Goal: Task Accomplishment & Management: Complete application form

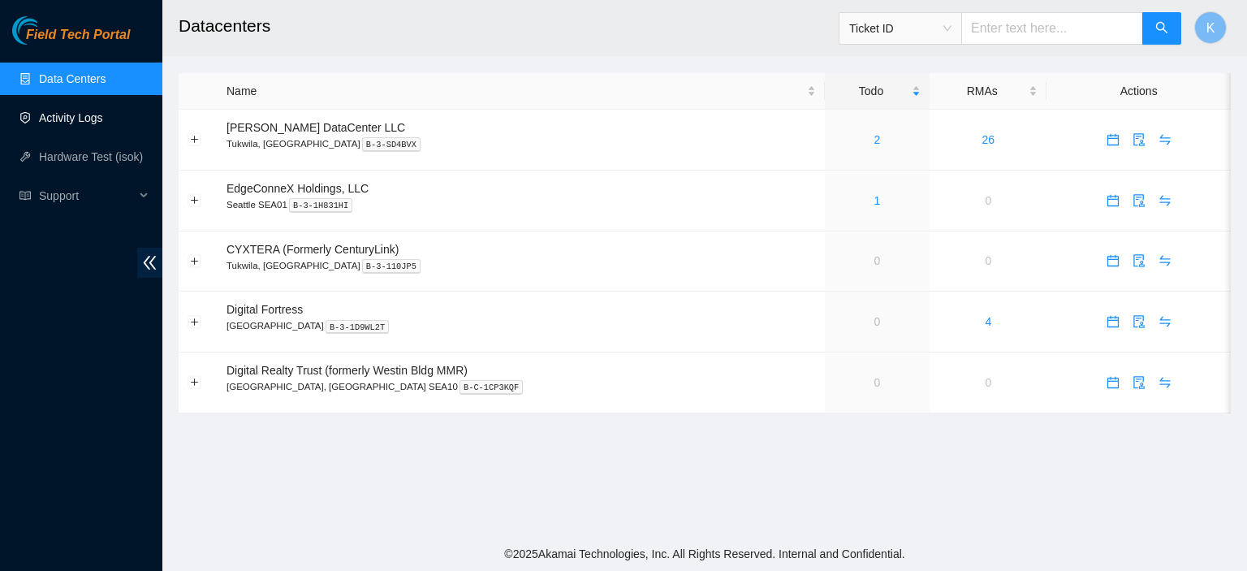
click at [68, 119] on link "Activity Logs" at bounding box center [71, 117] width 64 height 13
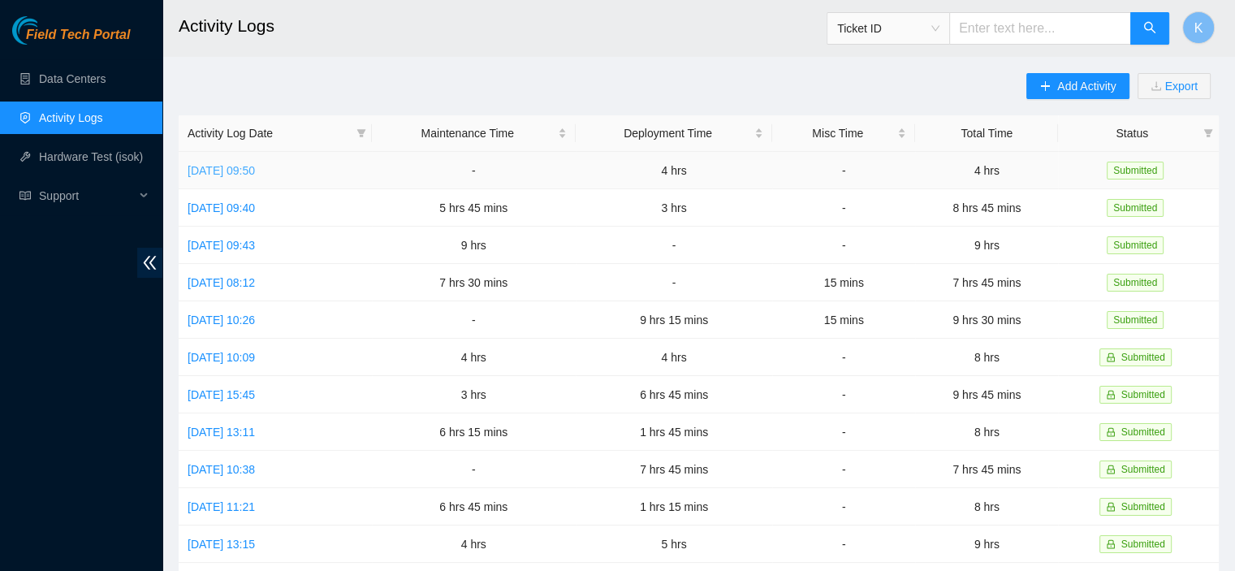
click at [246, 176] on link "Fri, 12 Sep 2025 09:50" at bounding box center [221, 170] width 67 height 13
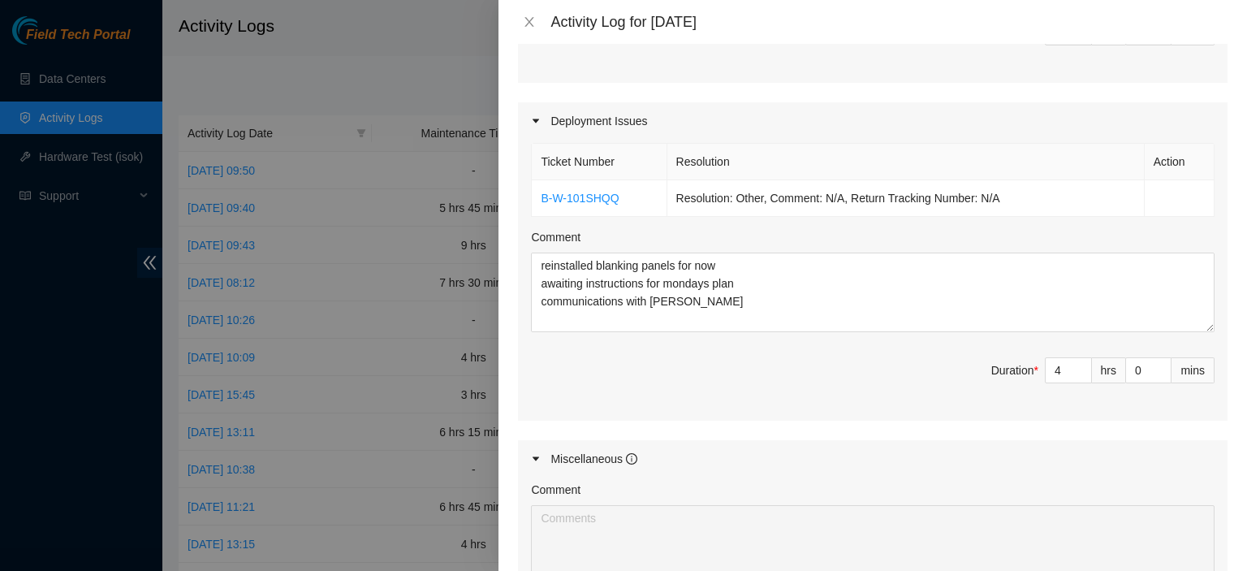
scroll to position [537, 0]
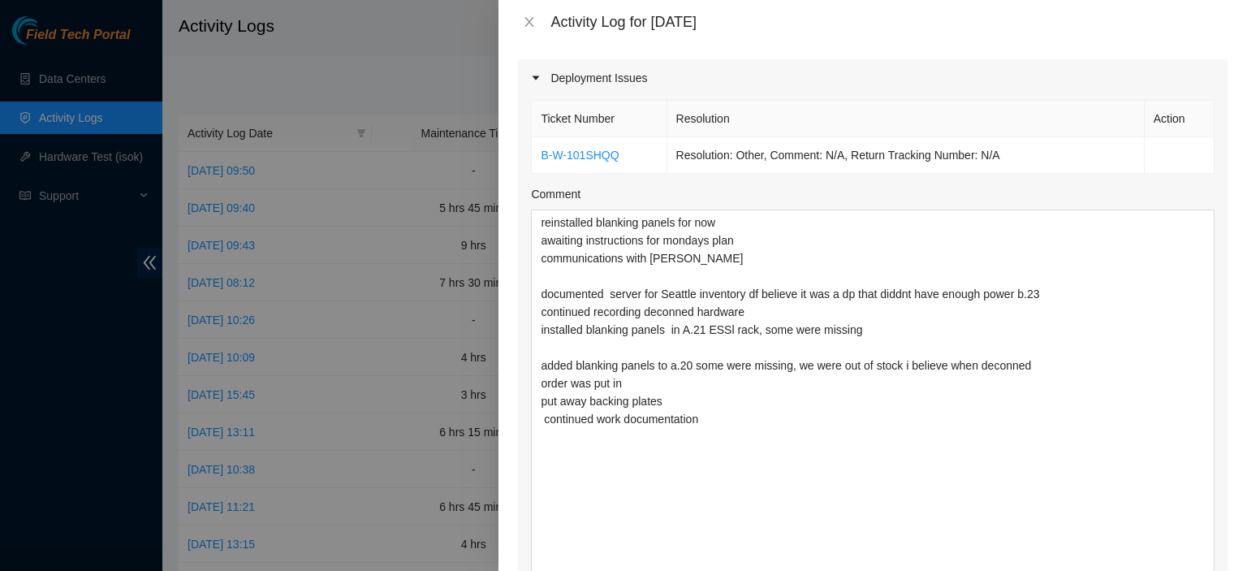
drag, startPoint x: 1188, startPoint y: 282, endPoint x: 1245, endPoint y: 589, distance: 312.1
click at [1234, 570] on html "Field Tech Portal Data Centers Activity Logs Hardware Test (isok) Support Activ…" at bounding box center [623, 285] width 1247 height 571
click at [974, 509] on textarea "reinstalled blanking panels for now awaiting instructions for mondays plan comm…" at bounding box center [873, 402] width 684 height 386
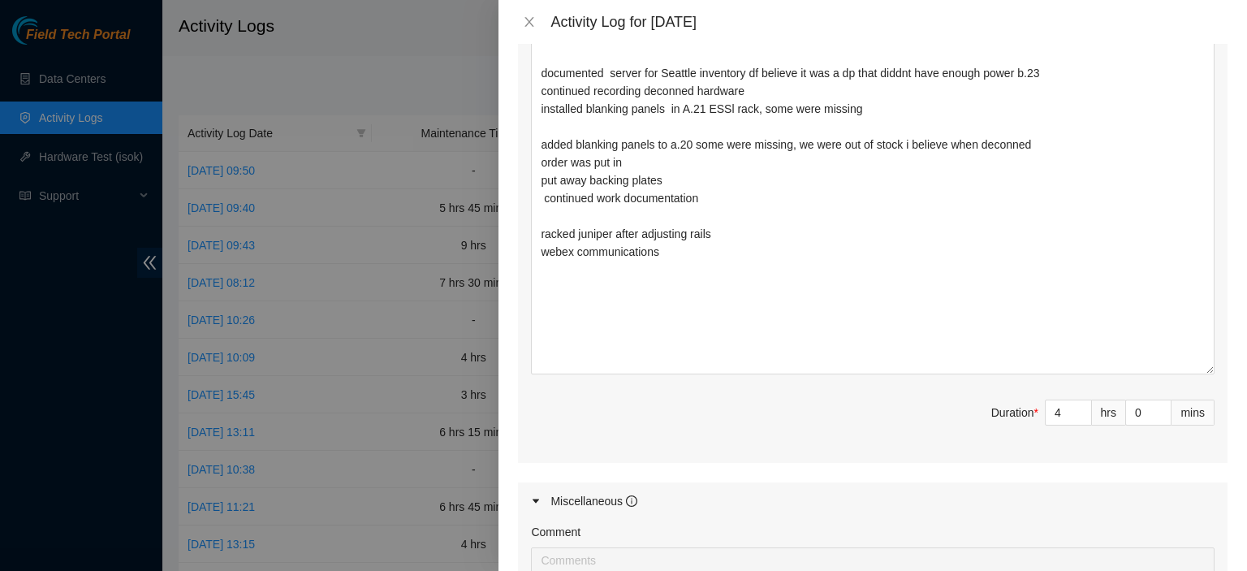
scroll to position [744, 0]
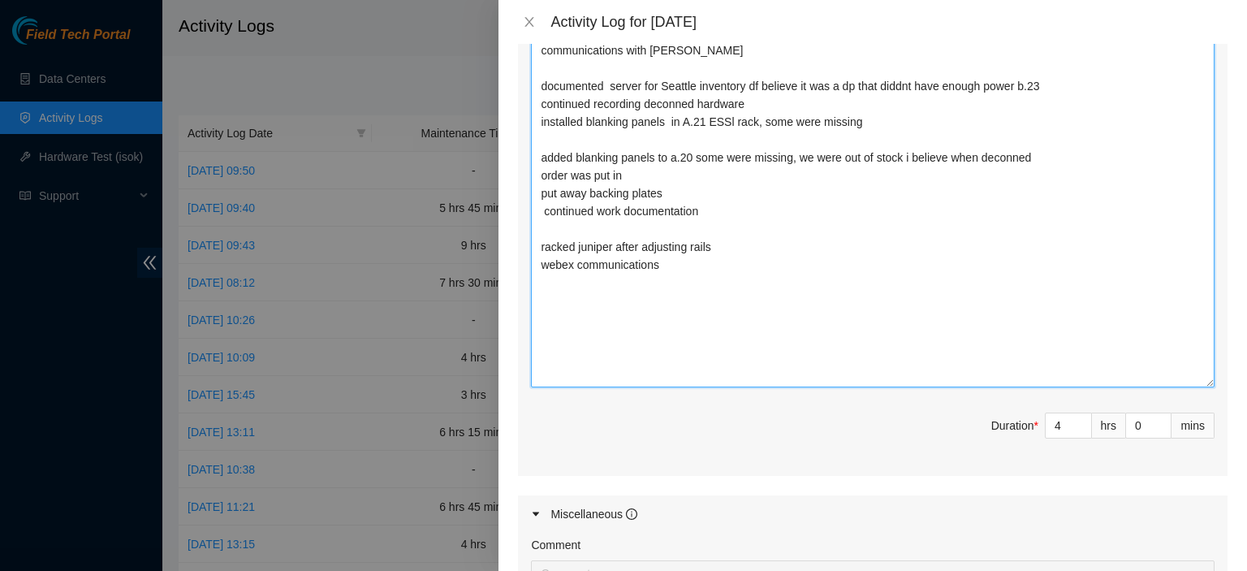
click at [736, 287] on textarea "reinstalled blanking panels for now awaiting instructions for mondays plan comm…" at bounding box center [873, 195] width 684 height 386
type textarea "reinstalled blanking panels for now awaiting instructions for mondays plan comm…"
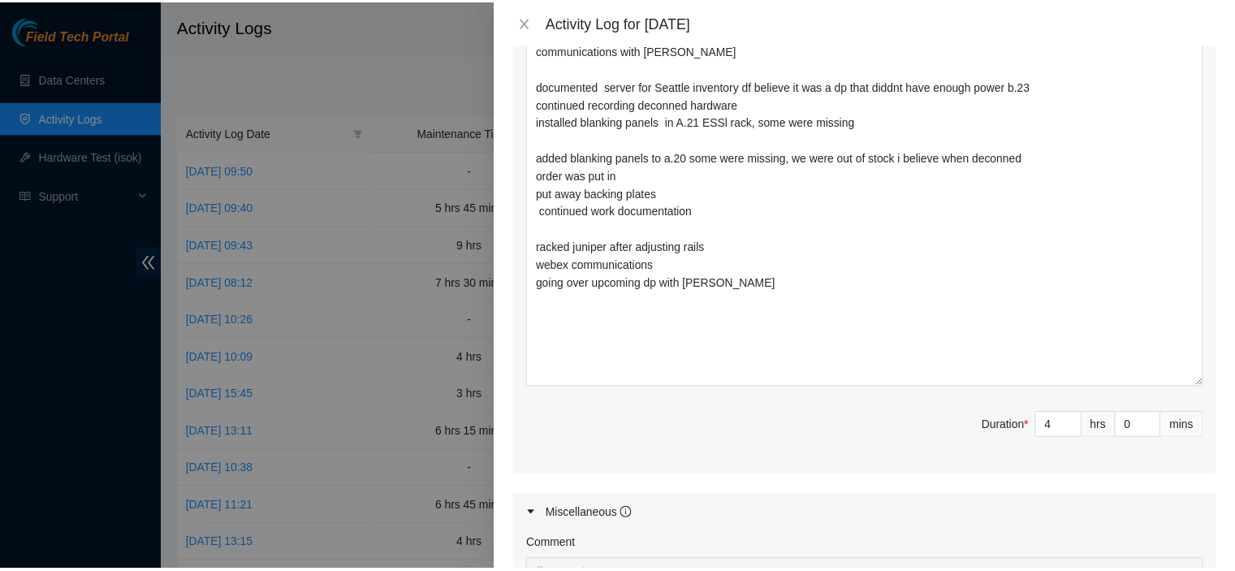
scroll to position [1069, 0]
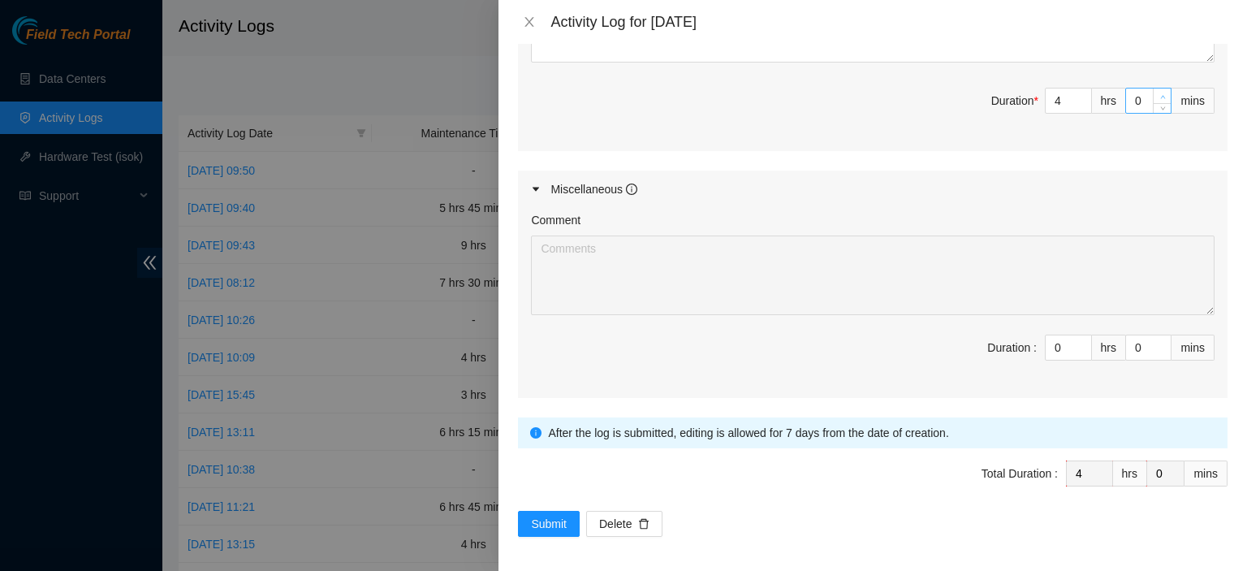
type input "1"
click at [1160, 94] on icon "up" at bounding box center [1163, 97] width 6 height 6
type input "2"
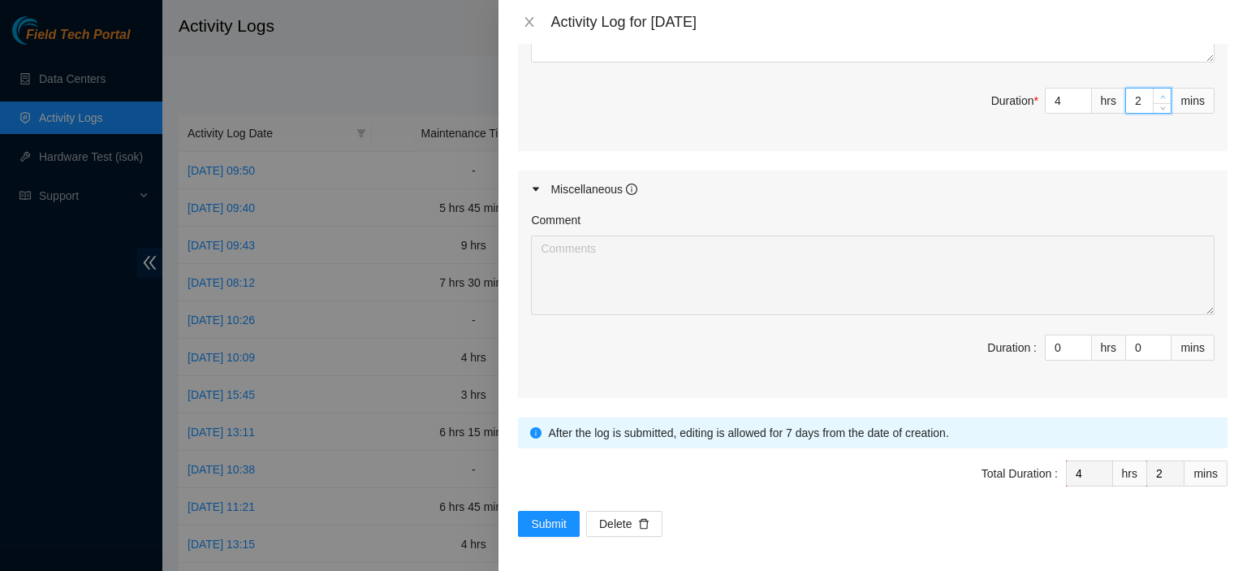
click at [1160, 94] on icon "up" at bounding box center [1163, 97] width 6 height 6
type input "3"
click at [1160, 94] on icon "up" at bounding box center [1163, 97] width 6 height 6
type input "4"
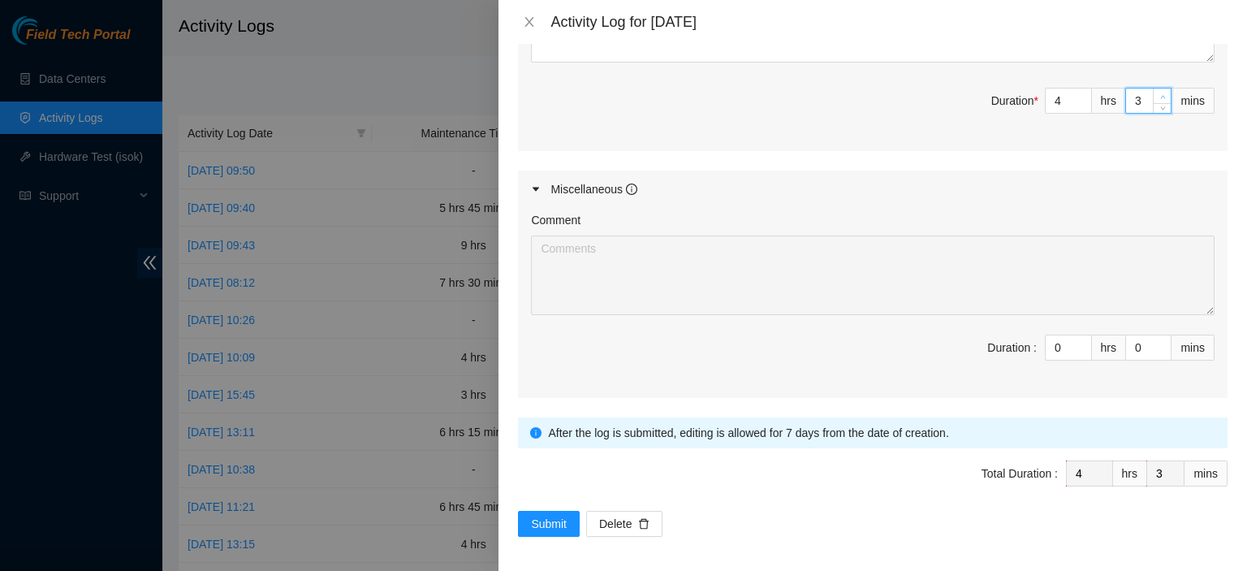
type input "4"
click at [1160, 94] on icon "up" at bounding box center [1163, 97] width 6 height 6
type input "5"
click at [1160, 94] on icon "up" at bounding box center [1163, 97] width 6 height 6
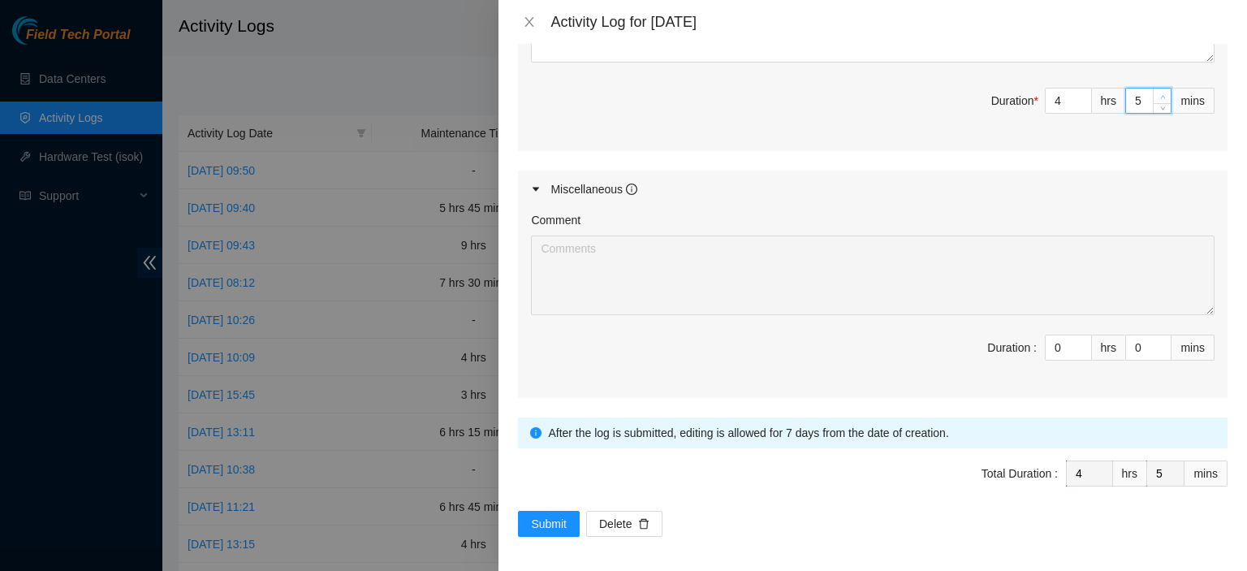
type input "6"
click at [1160, 94] on icon "up" at bounding box center [1163, 97] width 6 height 6
type input "7"
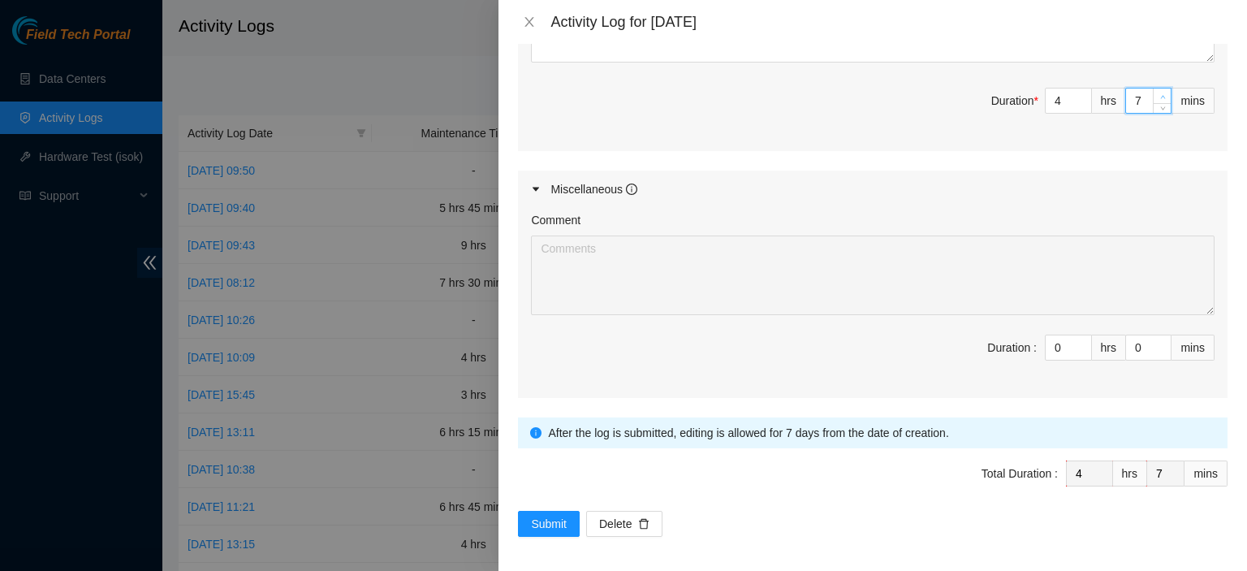
click at [1160, 94] on icon "up" at bounding box center [1163, 97] width 6 height 6
type input "8"
click at [1160, 94] on icon "up" at bounding box center [1163, 97] width 6 height 6
type input "9"
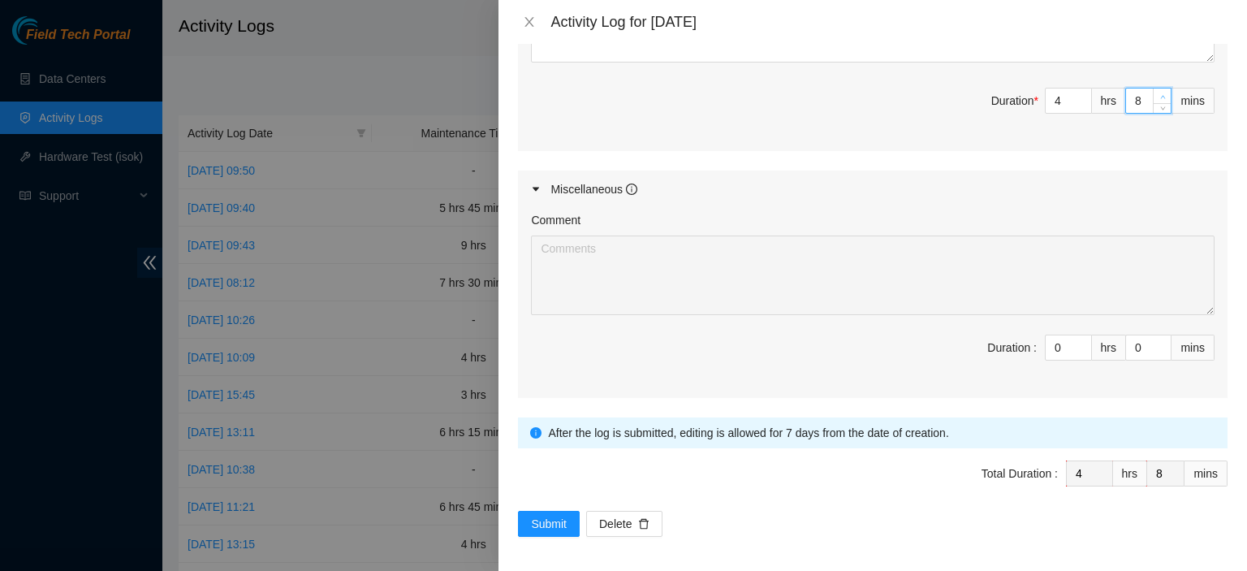
type input "9"
click at [1160, 94] on icon "up" at bounding box center [1163, 97] width 6 height 6
type input "10"
click at [1160, 94] on icon "up" at bounding box center [1163, 97] width 6 height 6
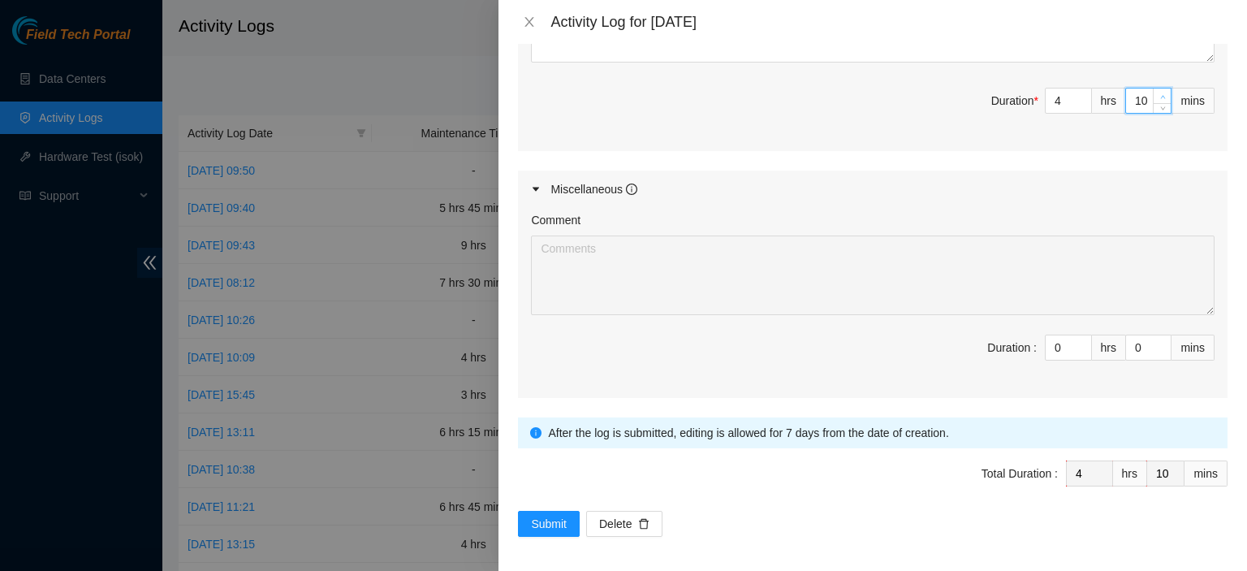
type input "11"
click at [1160, 94] on icon "up" at bounding box center [1163, 97] width 6 height 6
type input "12"
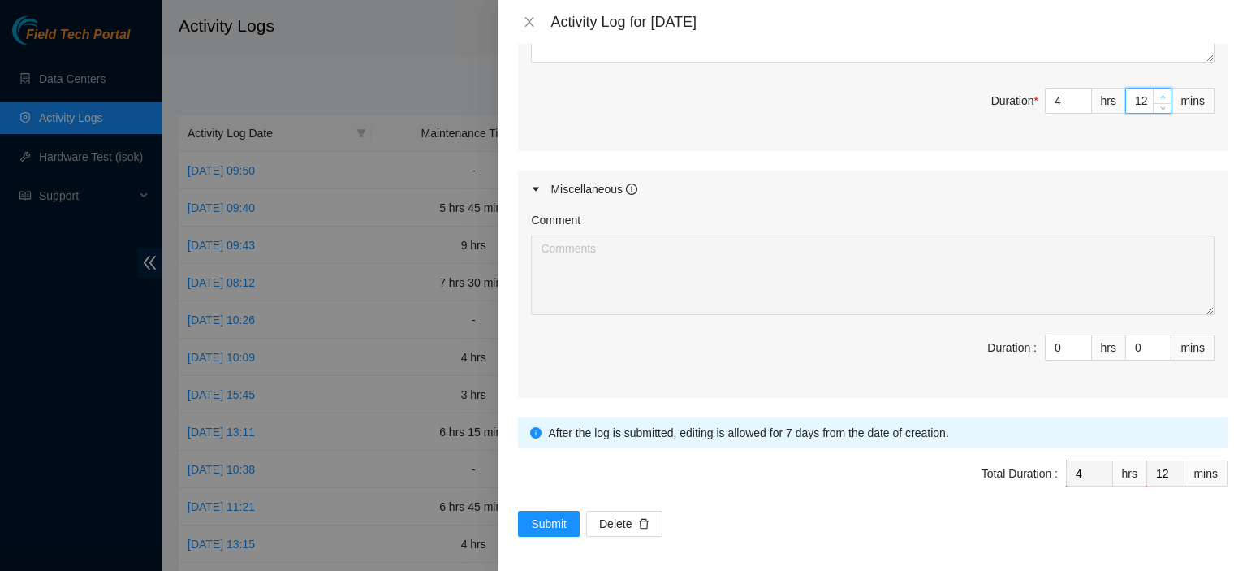
click at [1160, 94] on icon "up" at bounding box center [1163, 97] width 6 height 6
type input "13"
click at [1160, 94] on icon "up" at bounding box center [1163, 97] width 6 height 6
type input "14"
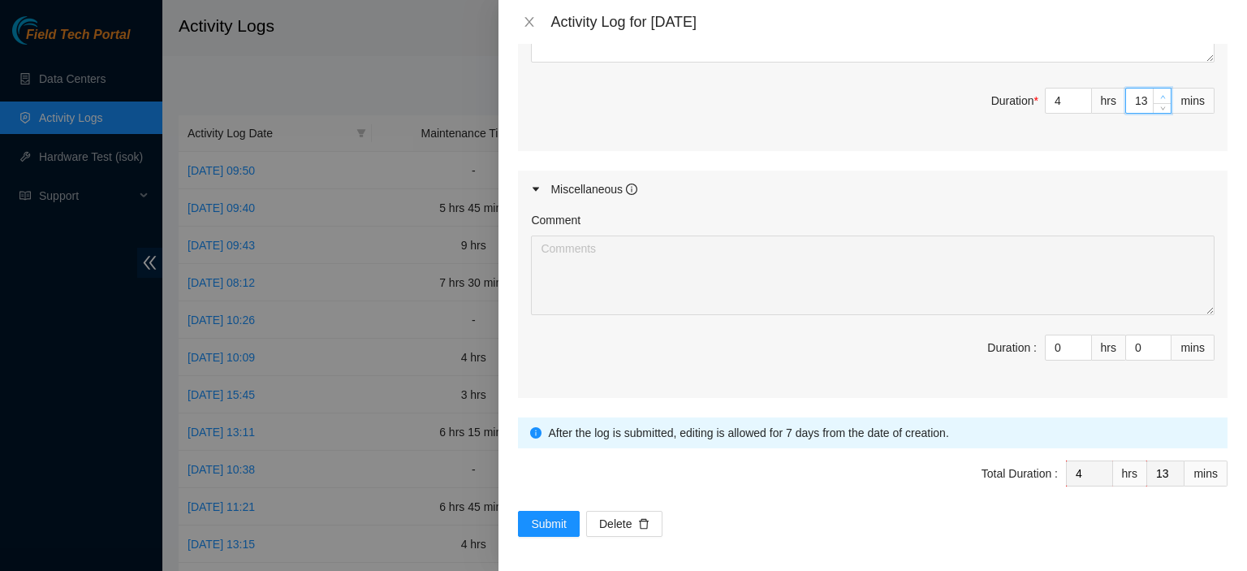
type input "14"
click at [1160, 94] on icon "up" at bounding box center [1163, 97] width 6 height 6
type input "15"
click at [1160, 94] on icon "up" at bounding box center [1163, 97] width 6 height 6
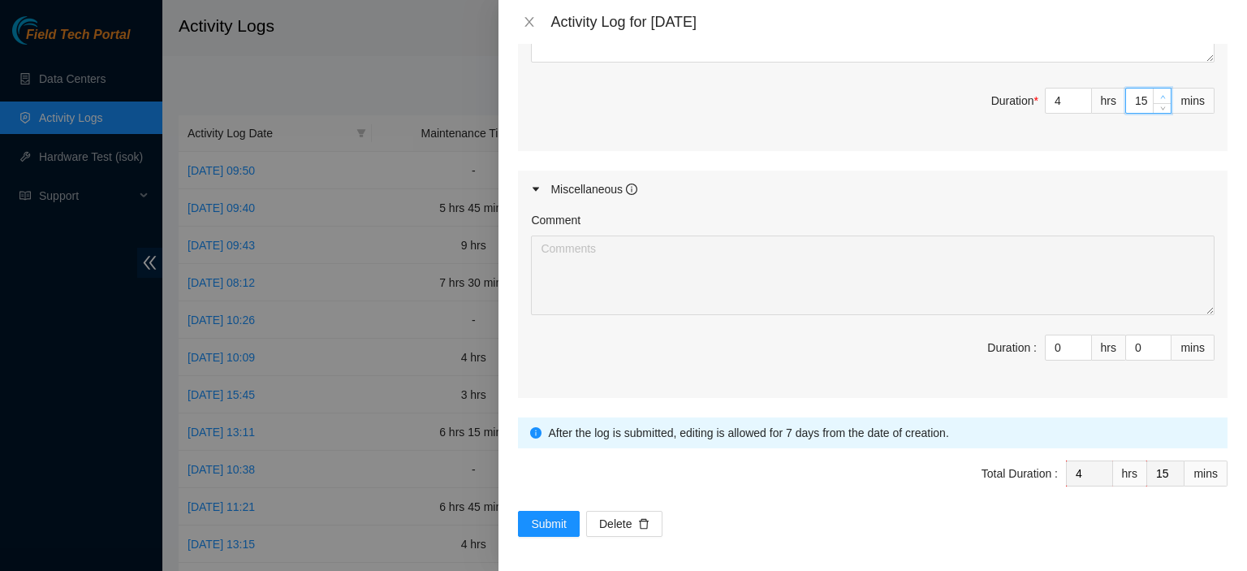
type input "16"
click at [1160, 94] on icon "up" at bounding box center [1163, 97] width 6 height 6
type input "17"
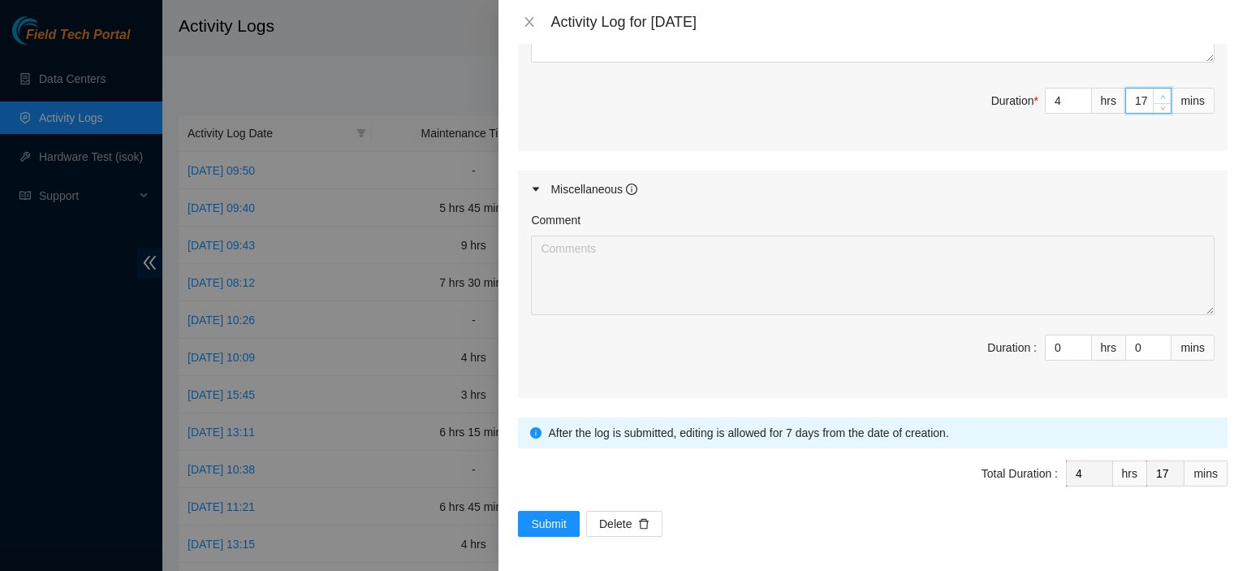
click at [1160, 94] on icon "up" at bounding box center [1163, 97] width 6 height 6
type input "18"
click at [1160, 94] on icon "up" at bounding box center [1163, 97] width 6 height 6
type input "19"
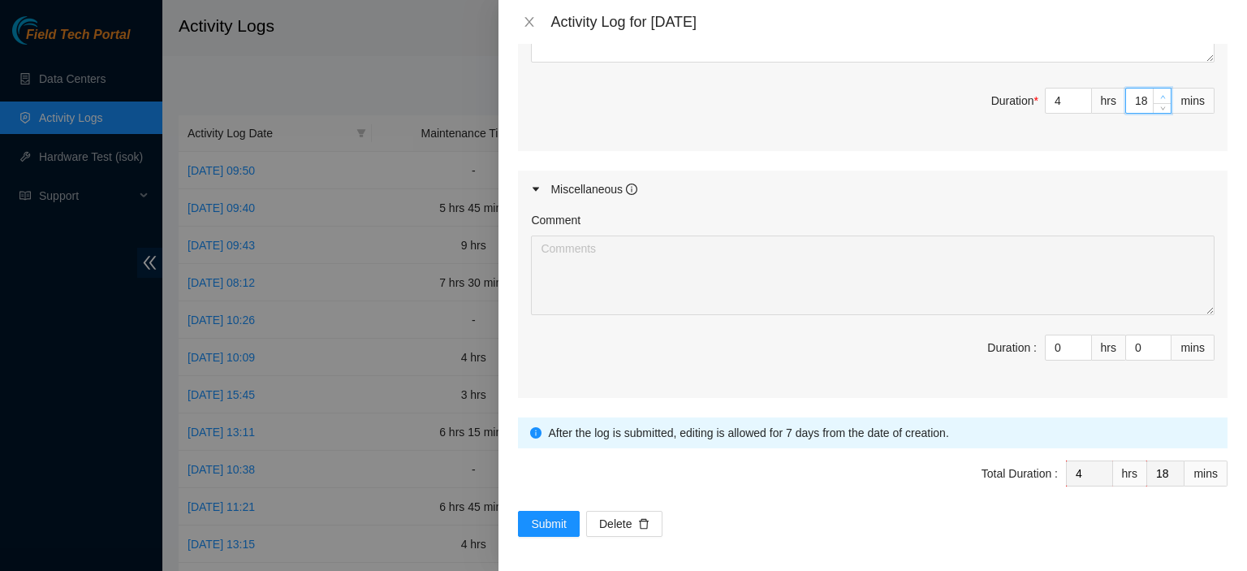
type input "19"
click at [1160, 94] on icon "up" at bounding box center [1163, 97] width 6 height 6
type input "20"
click at [1160, 94] on icon "up" at bounding box center [1163, 97] width 6 height 6
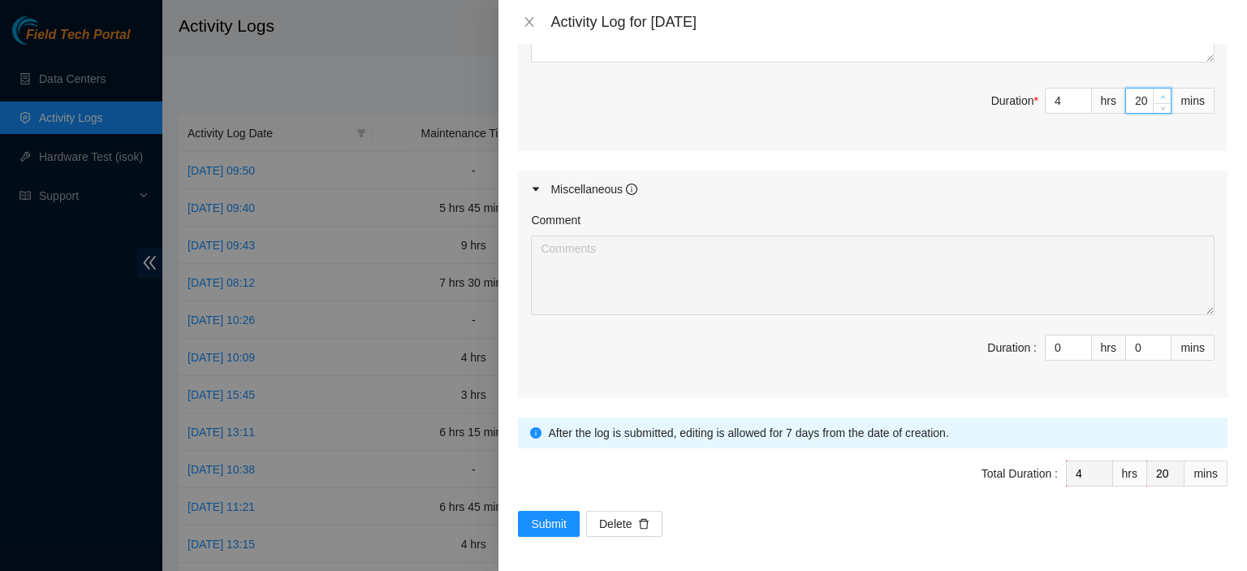
type input "21"
click at [1160, 94] on icon "up" at bounding box center [1163, 97] width 6 height 6
type input "22"
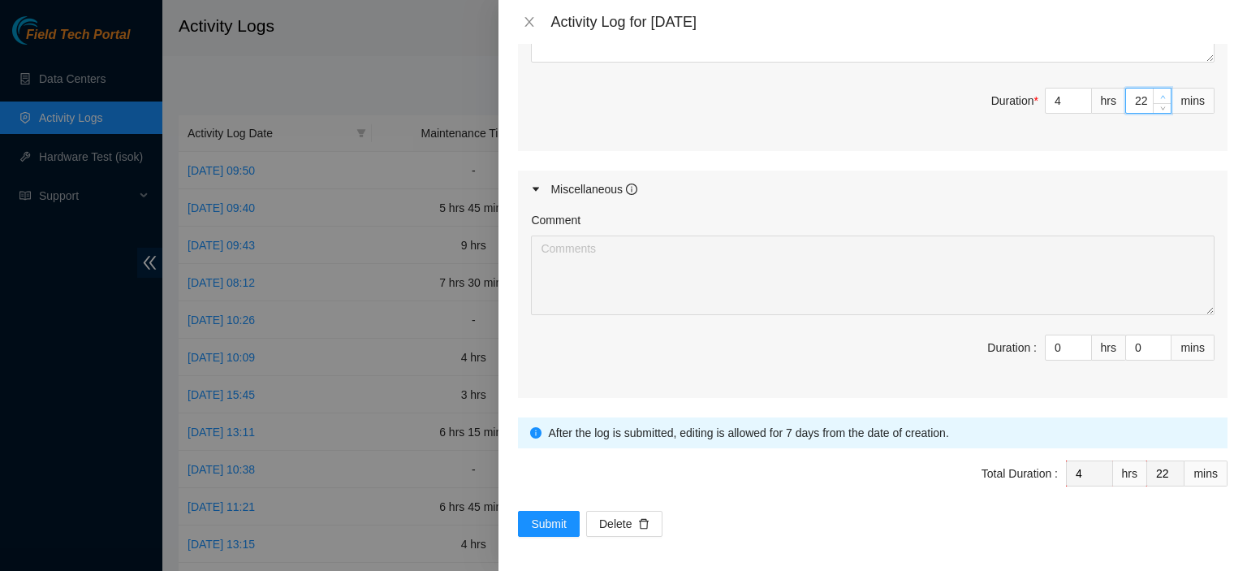
click at [1160, 94] on icon "up" at bounding box center [1163, 97] width 6 height 6
type input "23"
click at [1160, 94] on icon "up" at bounding box center [1163, 97] width 6 height 6
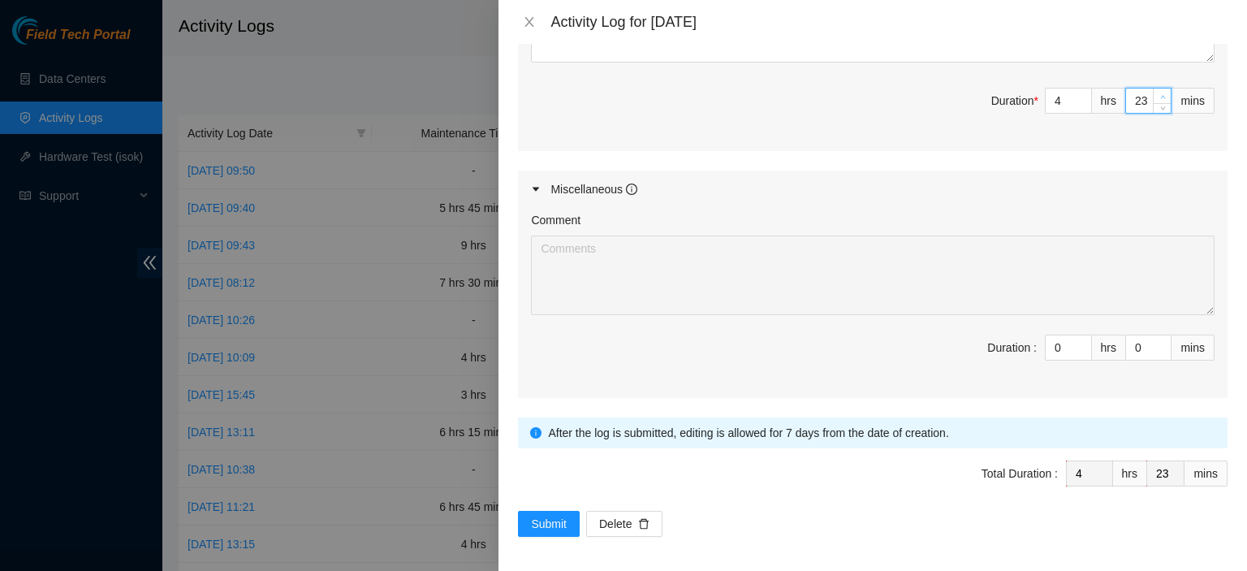
type input "24"
type input "25"
click at [1160, 94] on icon "up" at bounding box center [1163, 97] width 6 height 6
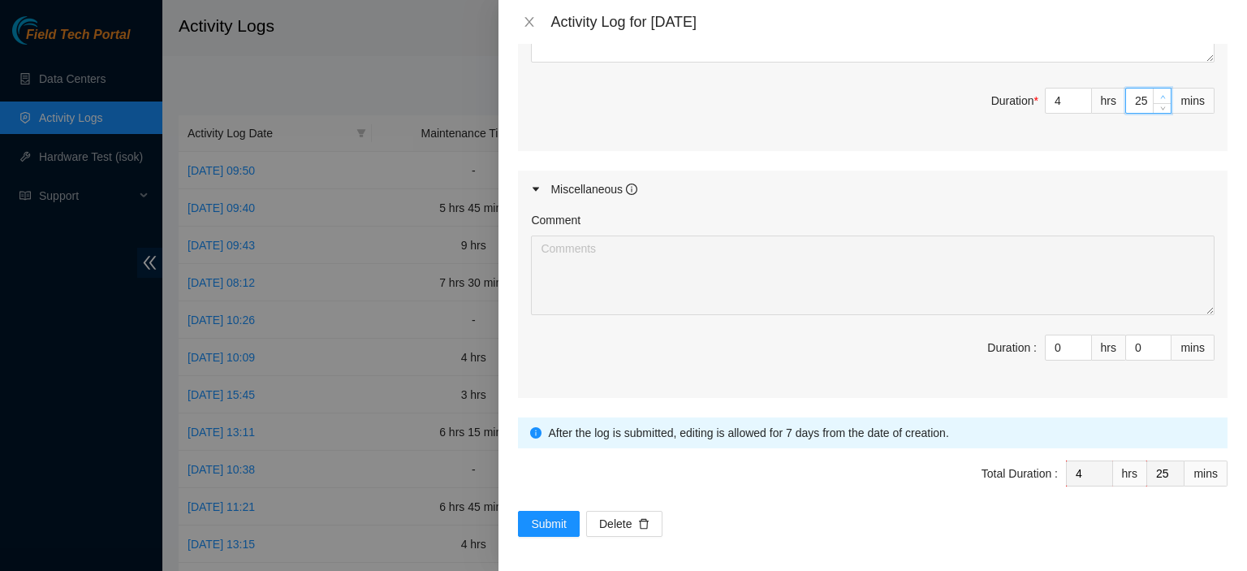
type input "26"
click at [1160, 94] on icon "up" at bounding box center [1163, 97] width 6 height 6
type input "27"
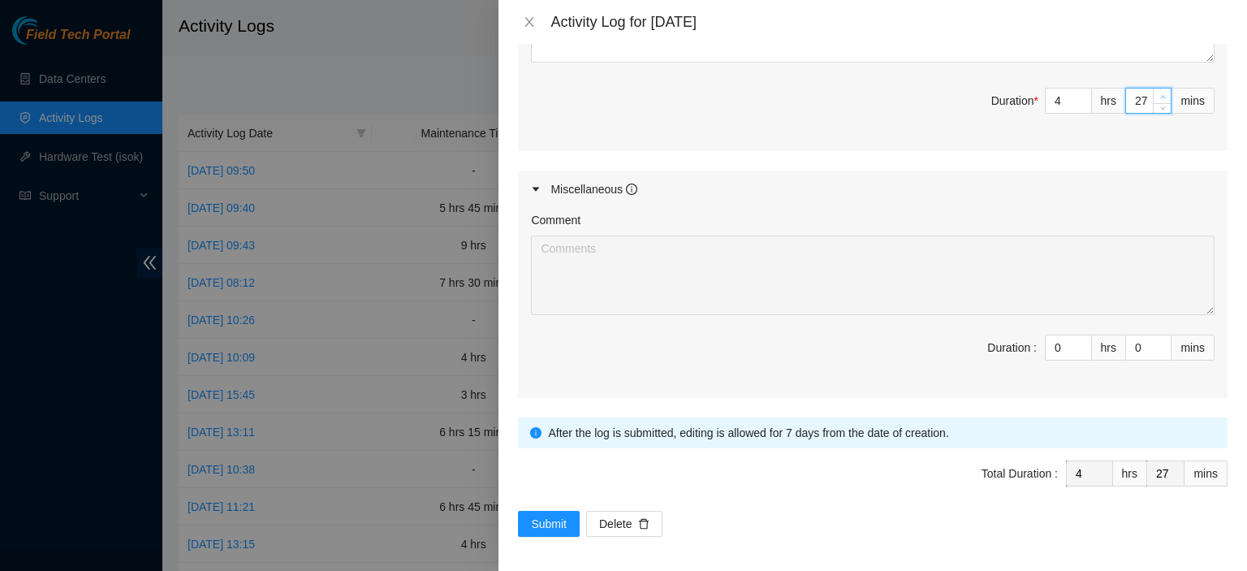
click at [1160, 94] on icon "up" at bounding box center [1163, 97] width 6 height 6
type input "28"
click at [1160, 94] on icon "up" at bounding box center [1163, 97] width 6 height 6
type input "29"
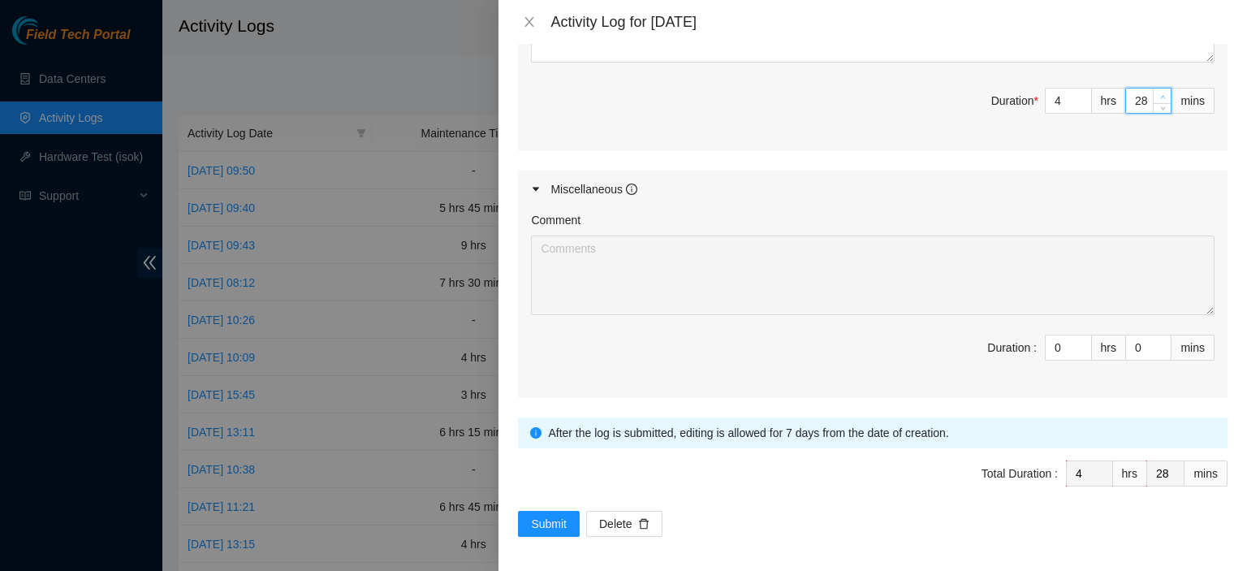
type input "29"
click at [1160, 94] on icon "up" at bounding box center [1163, 97] width 6 height 6
type input "30"
click at [1160, 94] on icon "up" at bounding box center [1163, 97] width 6 height 6
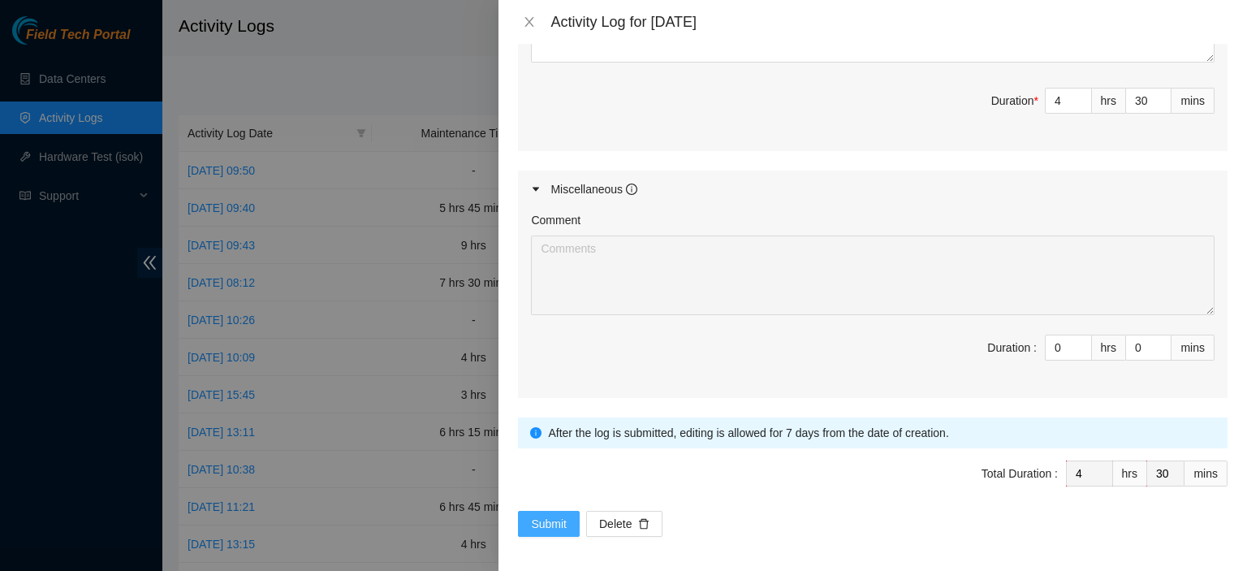
click at [551, 515] on span "Submit" at bounding box center [549, 524] width 36 height 18
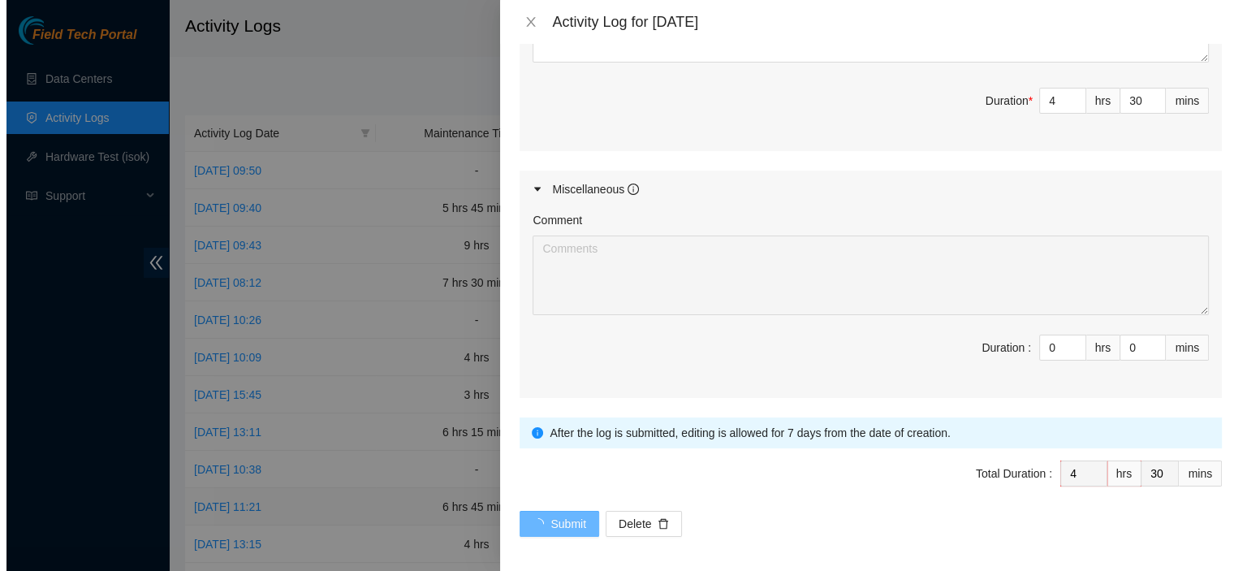
scroll to position [0, 0]
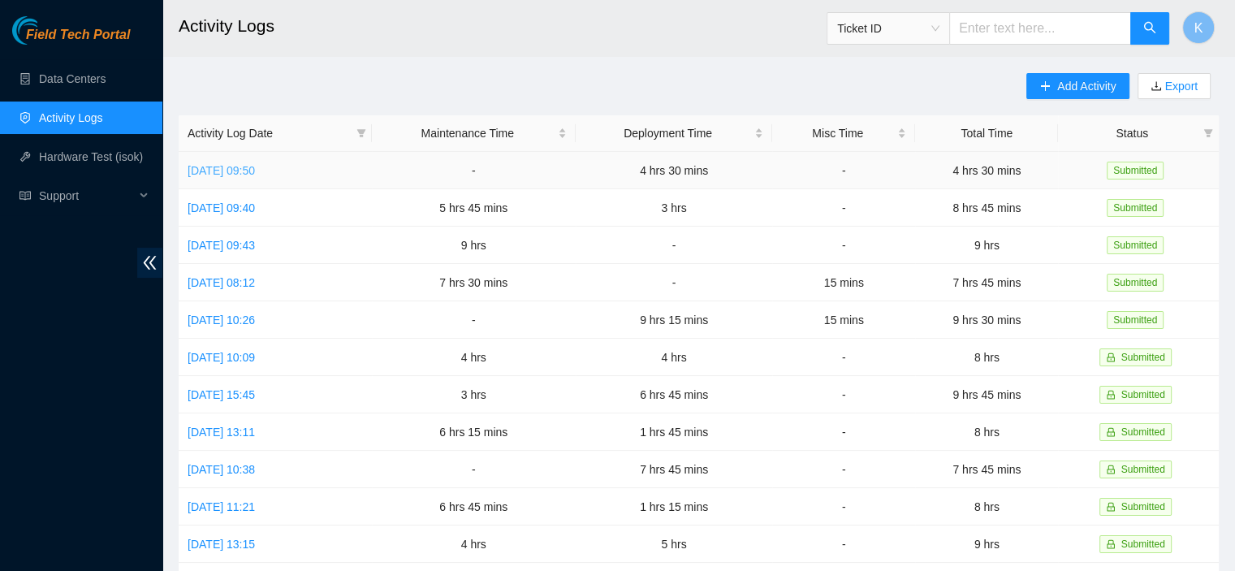
click at [255, 167] on link "Fri, 12 Sep 2025 09:50" at bounding box center [221, 170] width 67 height 13
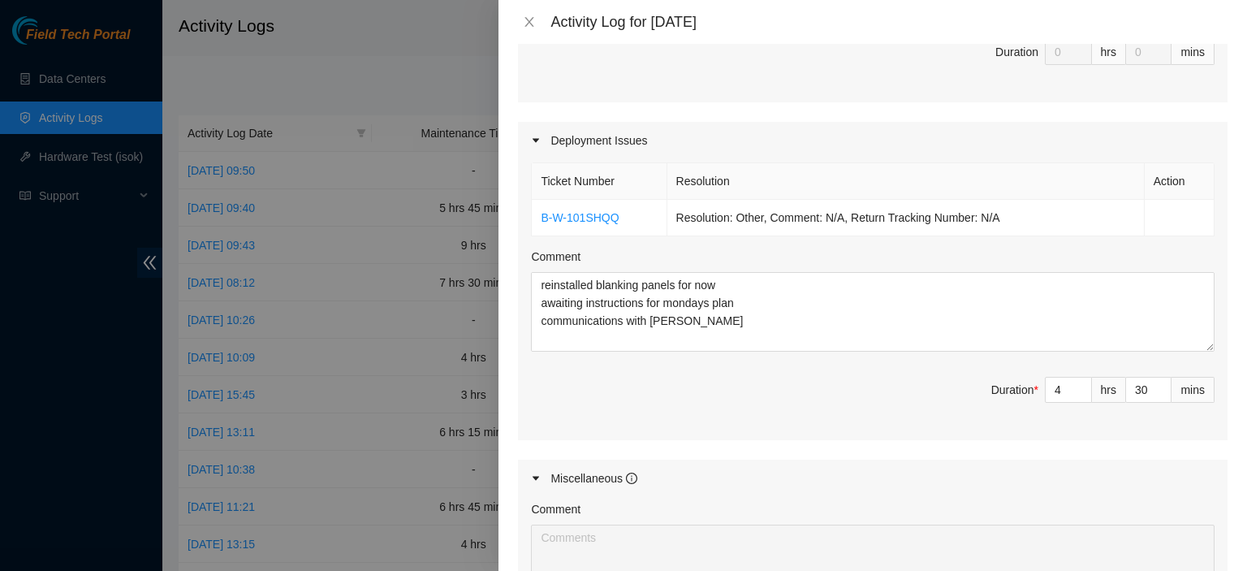
scroll to position [510, 0]
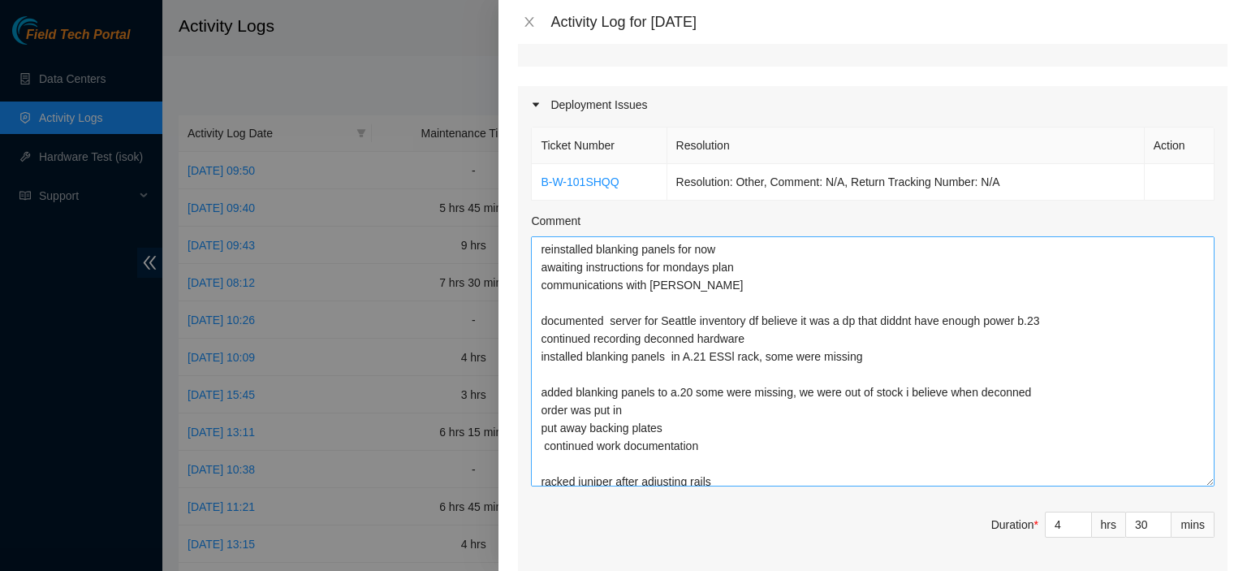
drag, startPoint x: 1195, startPoint y: 309, endPoint x: 1193, endPoint y: 481, distance: 172.1
click at [1193, 481] on textarea "reinstalled blanking panels for now awaiting instructions for mondays plan comm…" at bounding box center [873, 361] width 684 height 250
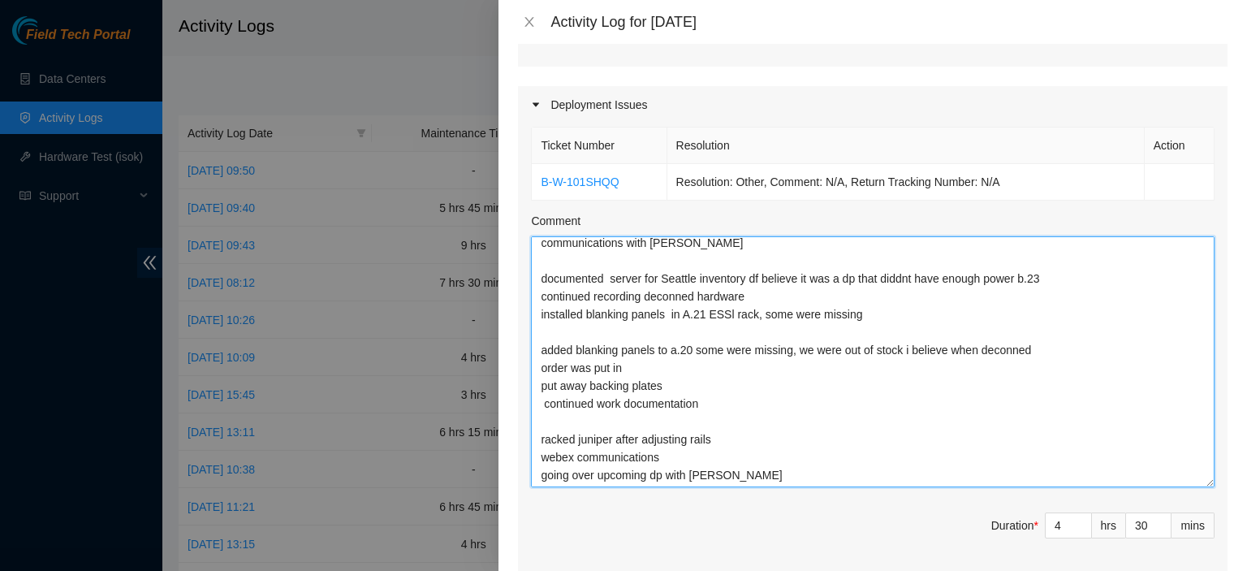
click at [949, 460] on textarea "reinstalled blanking panels for now awaiting instructions for mondays plan comm…" at bounding box center [873, 361] width 684 height 251
click at [854, 464] on textarea "reinstalled blanking panels for now awaiting instructions for mondays plan comm…" at bounding box center [873, 361] width 684 height 251
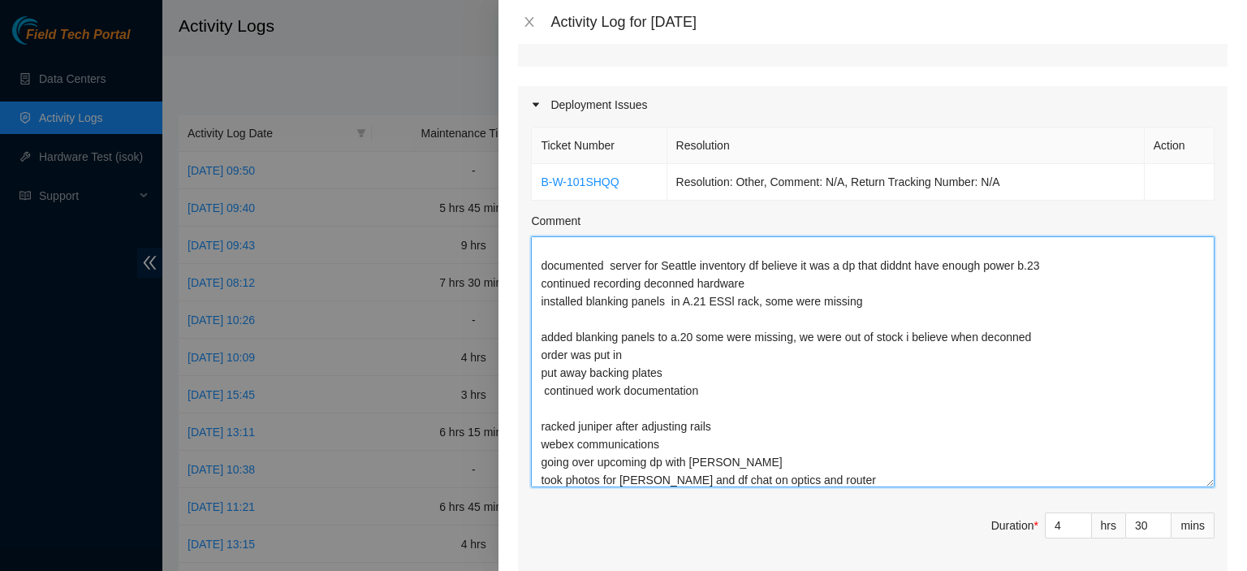
type textarea "reinstalled blanking panels for now awaiting instructions for mondays plan comm…"
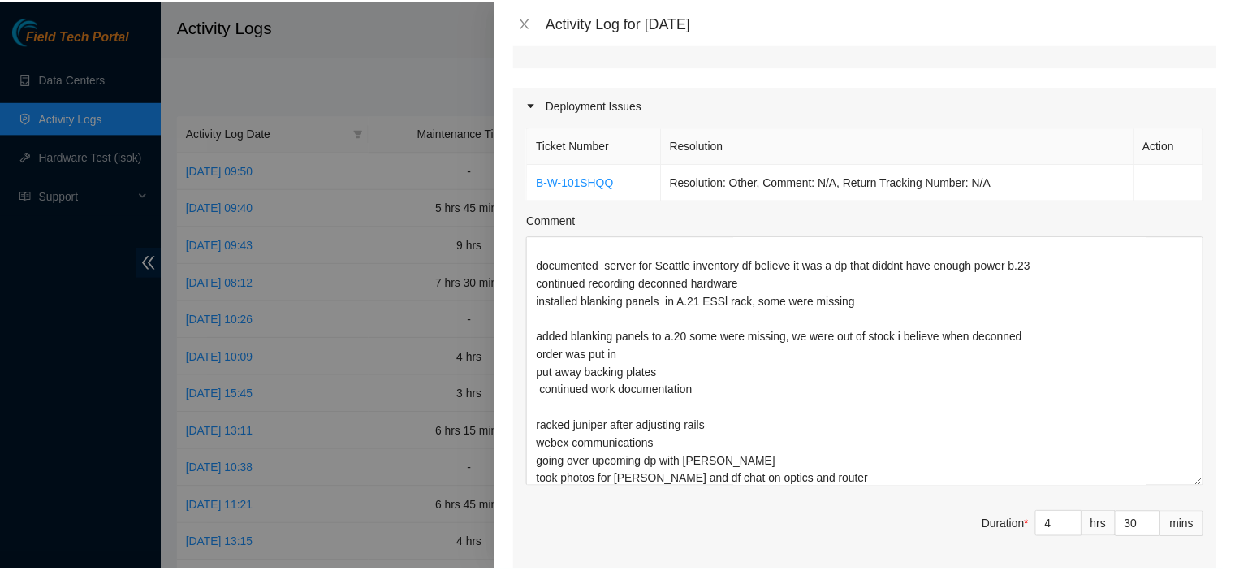
scroll to position [934, 0]
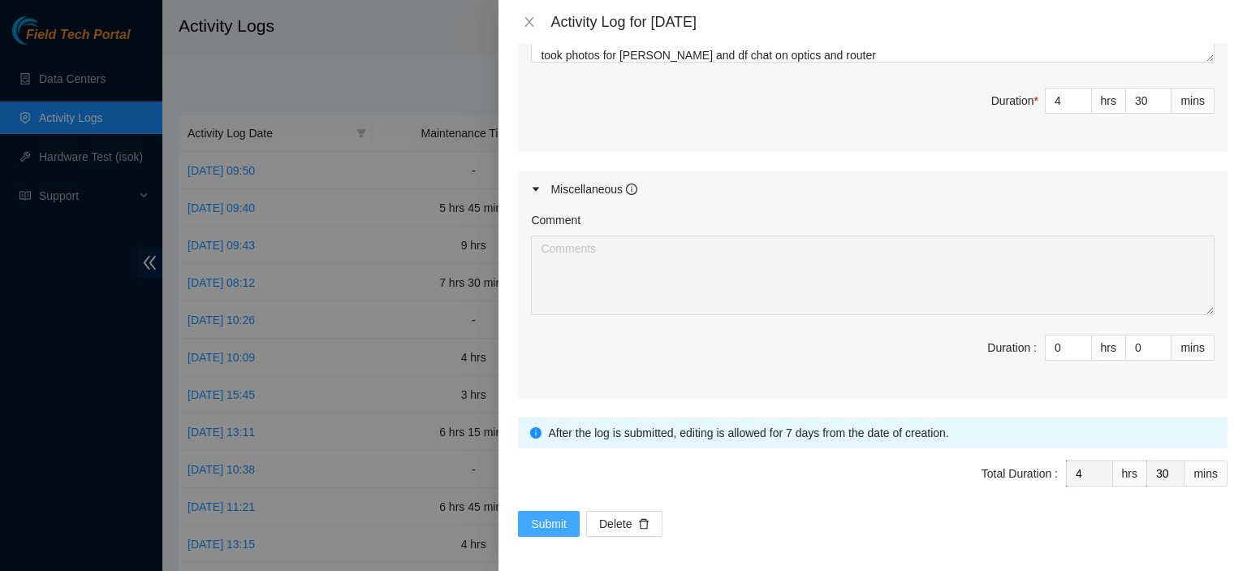
click at [554, 524] on span "Submit" at bounding box center [549, 524] width 36 height 18
